Goal: Complete application form

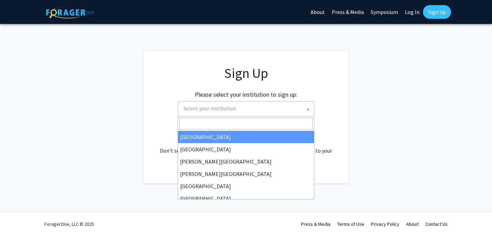
click at [214, 109] on span "Select your institution" at bounding box center [209, 108] width 53 height 7
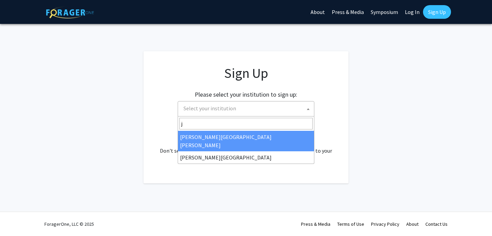
type input "j"
select select "1"
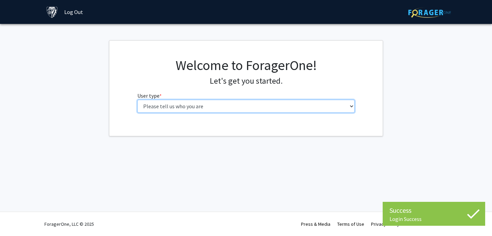
click at [266, 104] on select "Please tell us who you are Undergraduate Student Master's Student Doctoral Cand…" at bounding box center [246, 106] width 218 height 13
select select "2: masters"
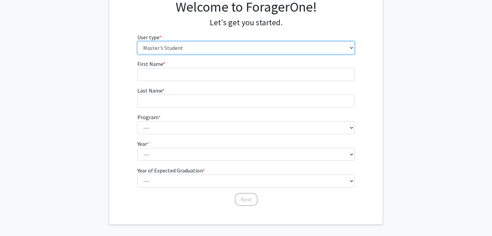
scroll to position [81, 0]
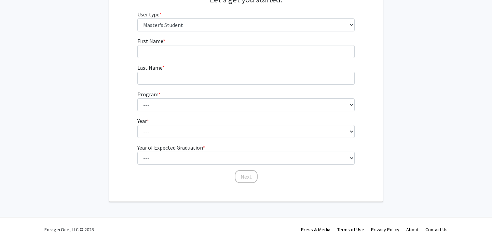
click at [172, 59] on form "First Name * required Last Name * required Program * required --- Anatomy Educa…" at bounding box center [246, 107] width 218 height 140
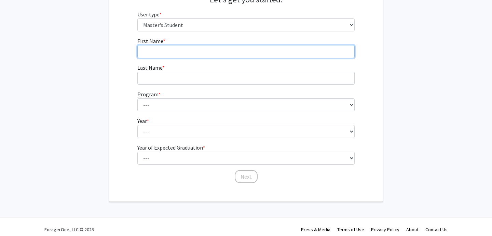
click at [171, 55] on input "First Name * required" at bounding box center [246, 51] width 218 height 13
type input "[PERSON_NAME]"
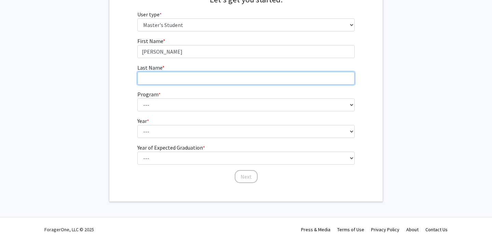
type input "Lah"
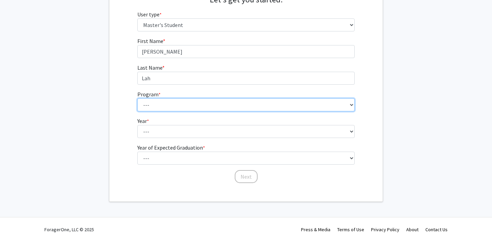
click at [159, 108] on select "--- Anatomy Education Applied and Computational Mathematics Applied Biomedical …" at bounding box center [246, 104] width 218 height 13
select select "129: 129"
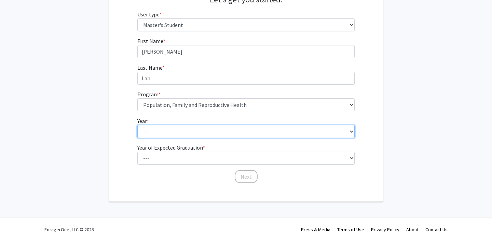
click at [147, 136] on select "--- First Year Second Year" at bounding box center [246, 131] width 218 height 13
select select "1: first_year"
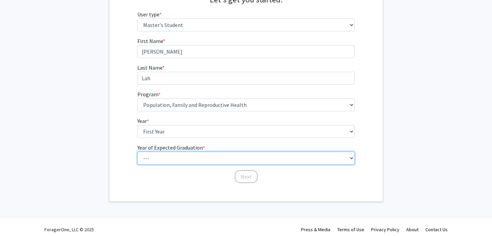
click at [151, 156] on select "--- 2025 2026 2027 2028 2029 2030 2031 2032 2033 2034" at bounding box center [246, 158] width 218 height 13
select select "3: 2027"
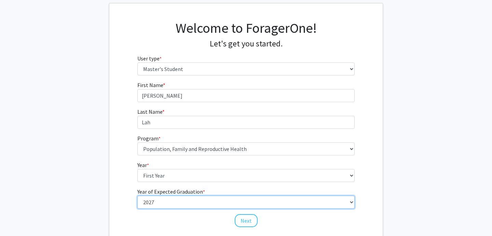
scroll to position [57, 0]
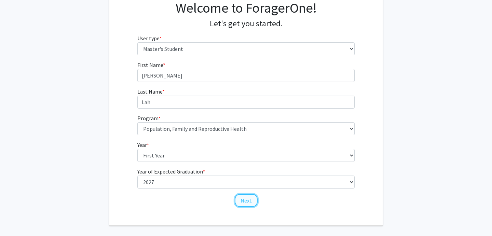
click at [247, 201] on button "Next" at bounding box center [246, 200] width 23 height 13
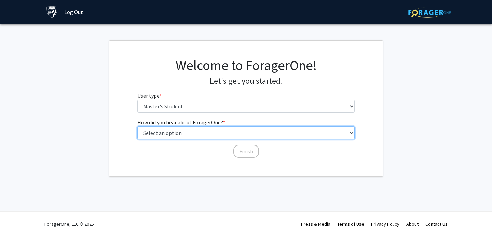
click at [187, 134] on select "Select an option Peer/student recommendation Faculty/staff recommendation Unive…" at bounding box center [246, 132] width 218 height 13
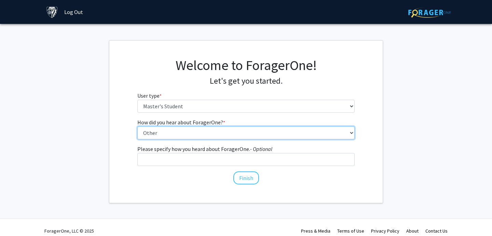
click at [185, 128] on select "Select an option Peer/student recommendation Faculty/staff recommendation Unive…" at bounding box center [246, 132] width 218 height 13
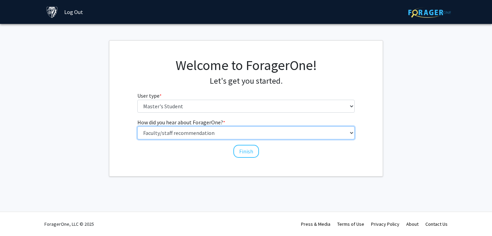
click at [177, 129] on select "Select an option Peer/student recommendation Faculty/staff recommendation Unive…" at bounding box center [246, 132] width 218 height 13
select select "4: university_email"
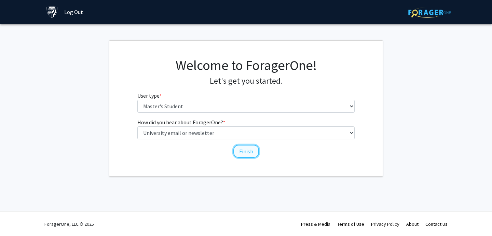
click at [238, 156] on button "Finish" at bounding box center [246, 151] width 26 height 13
